Goal: Transaction & Acquisition: Obtain resource

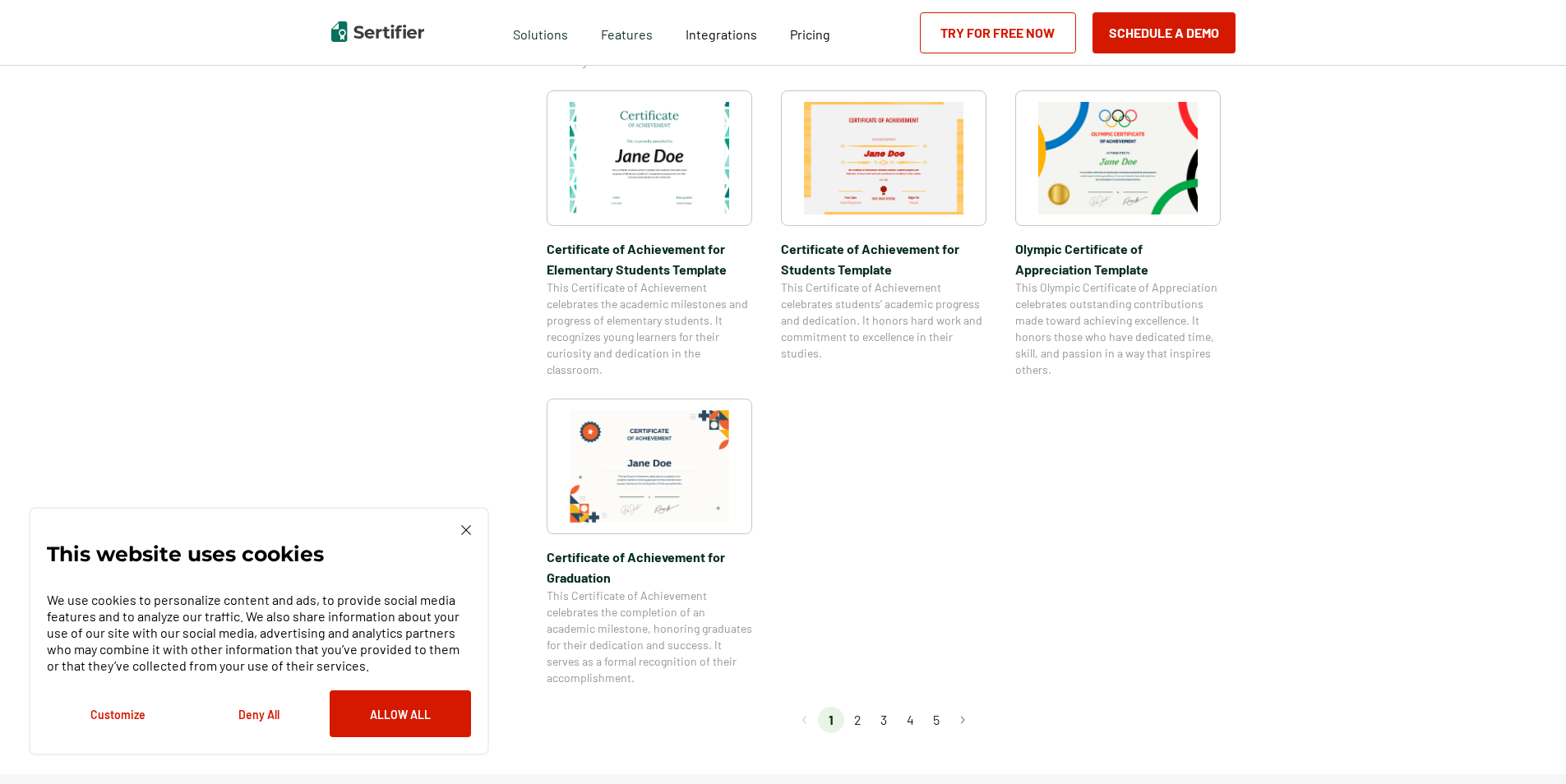
scroll to position [1232, 0]
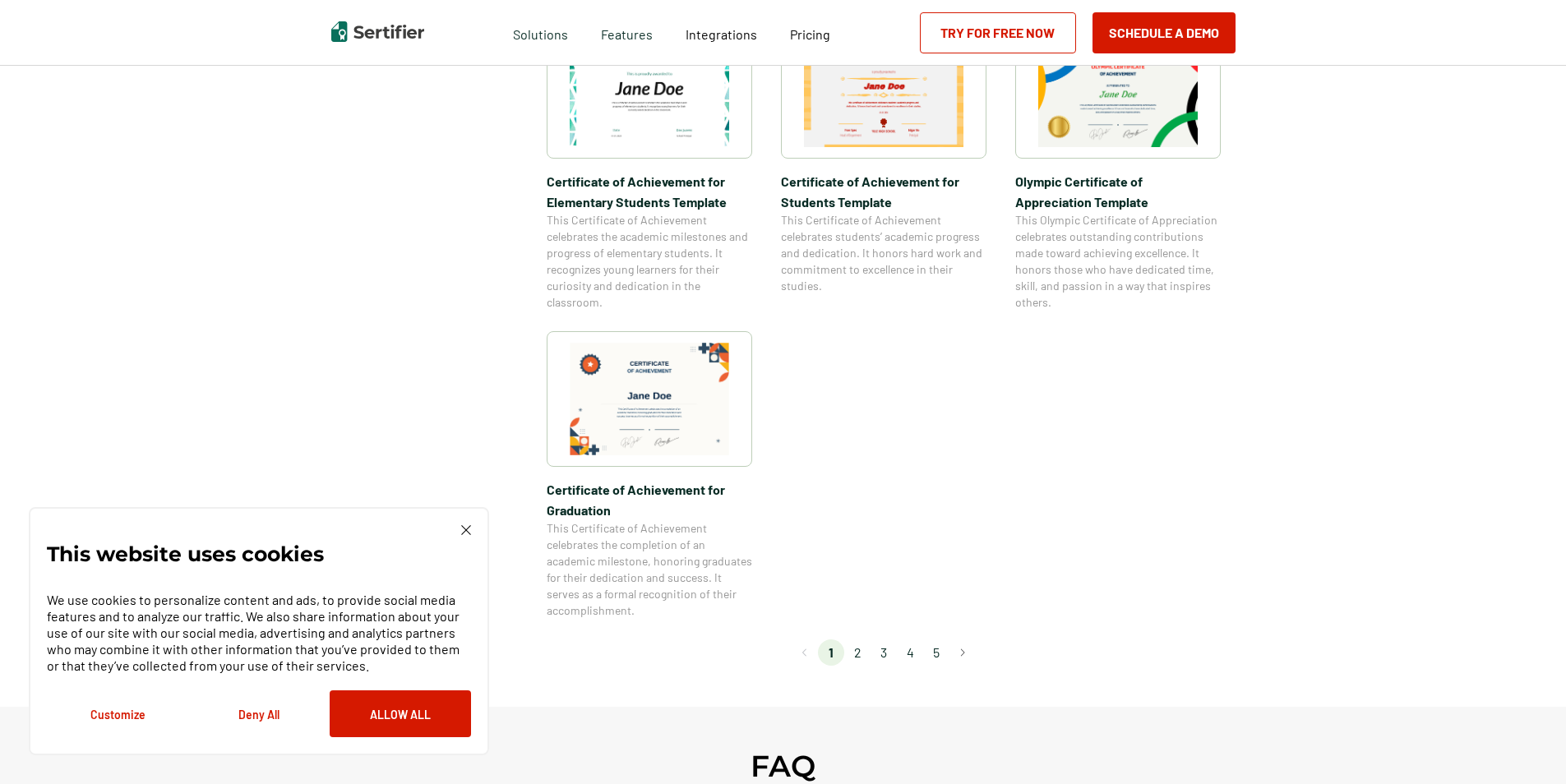
click at [862, 652] on li "2" at bounding box center [857, 651] width 26 height 26
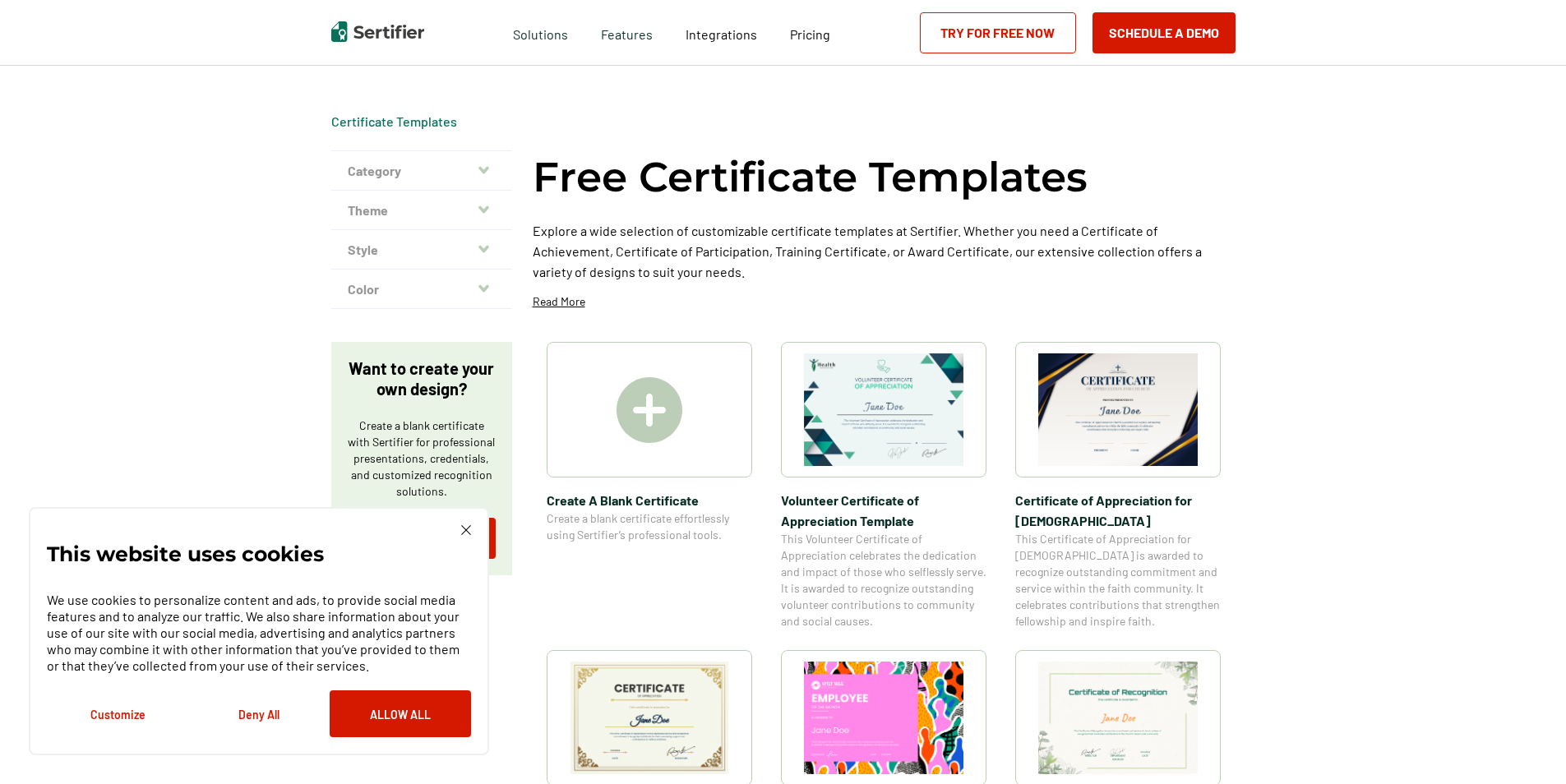
scroll to position [0, 0]
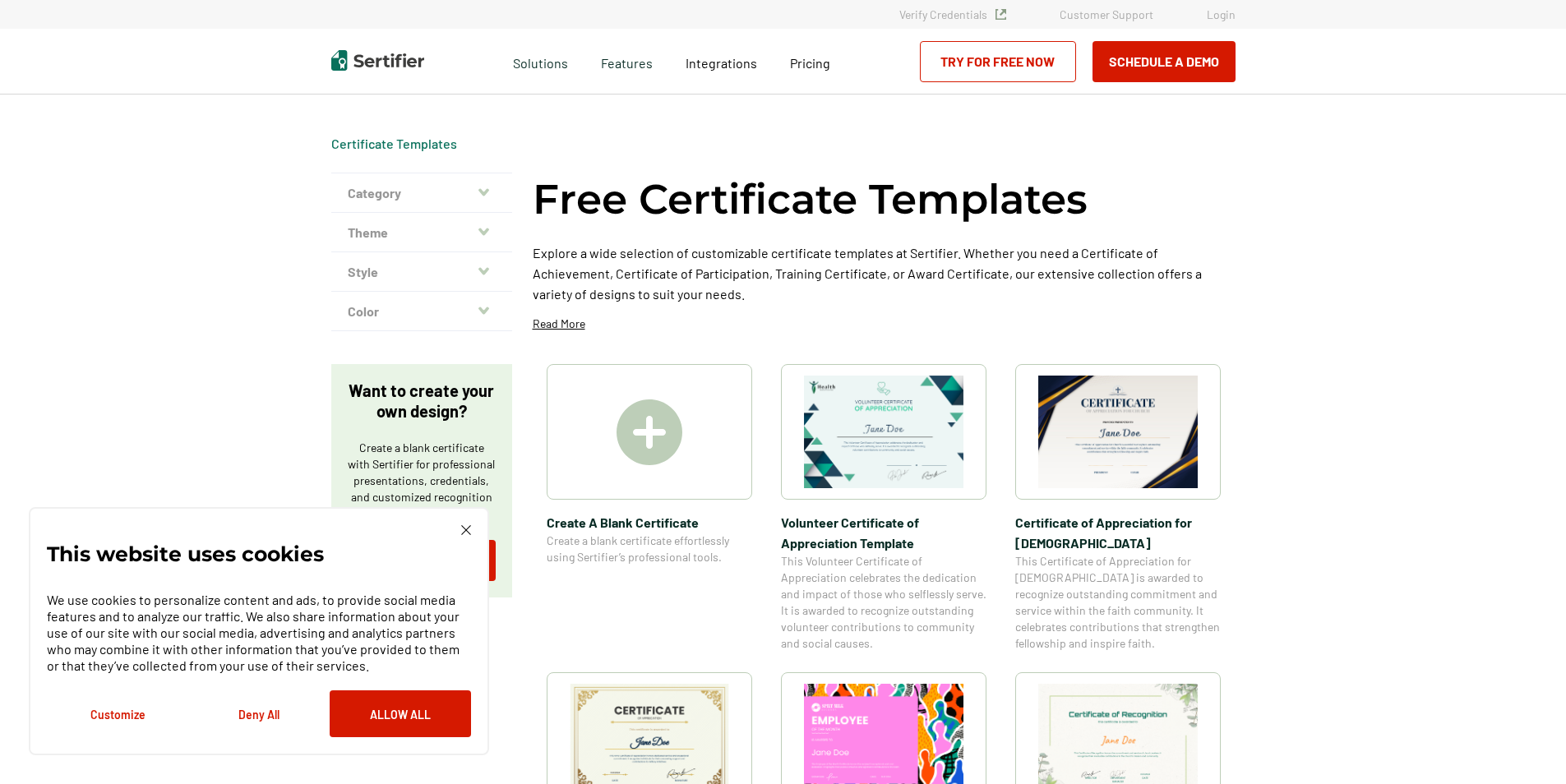
click at [1152, 456] on img at bounding box center [1118, 432] width 160 height 112
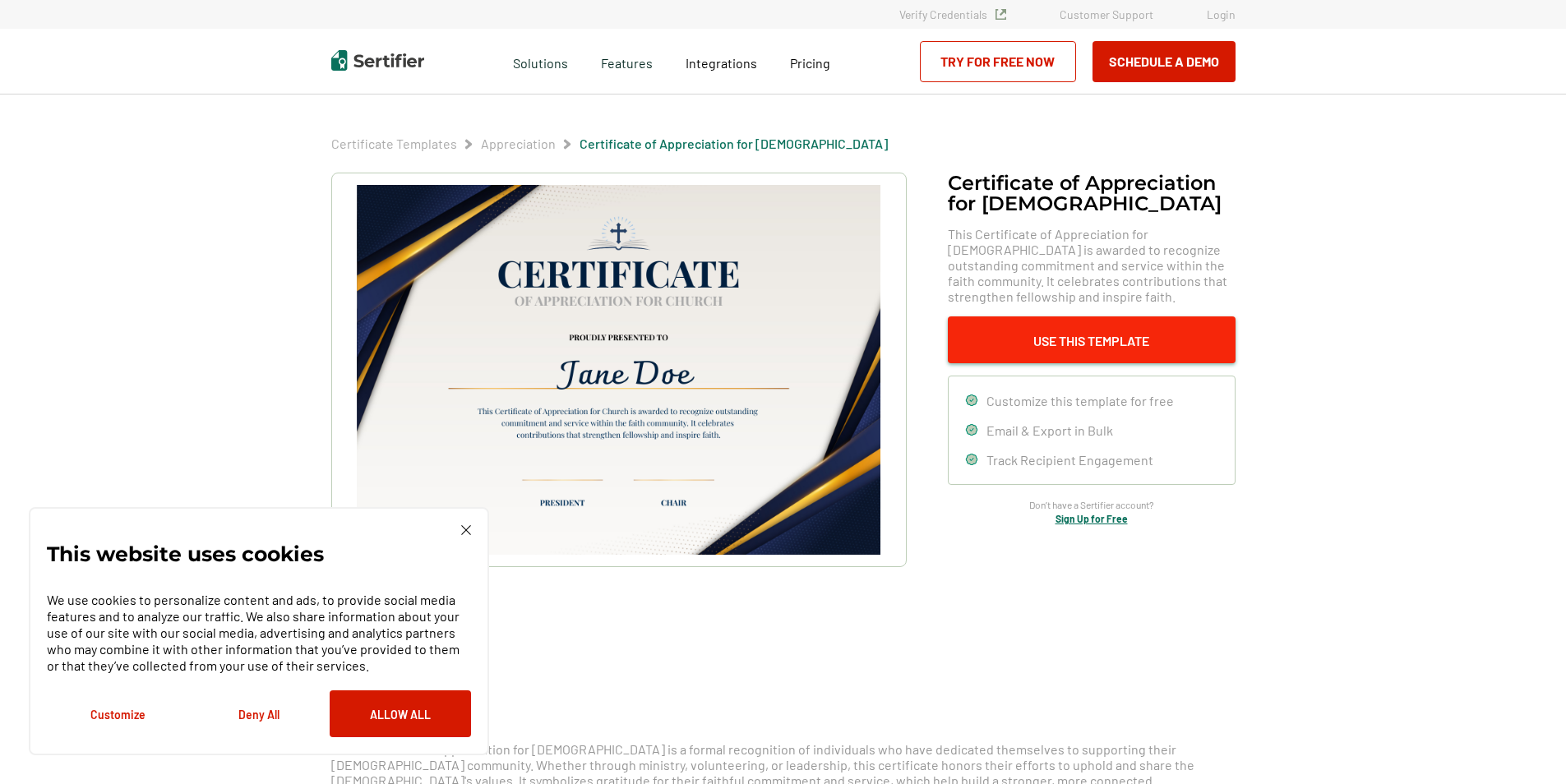
click at [1042, 344] on button "Use This Template" at bounding box center [1091, 340] width 288 height 46
